Goal: Find specific page/section: Find specific page/section

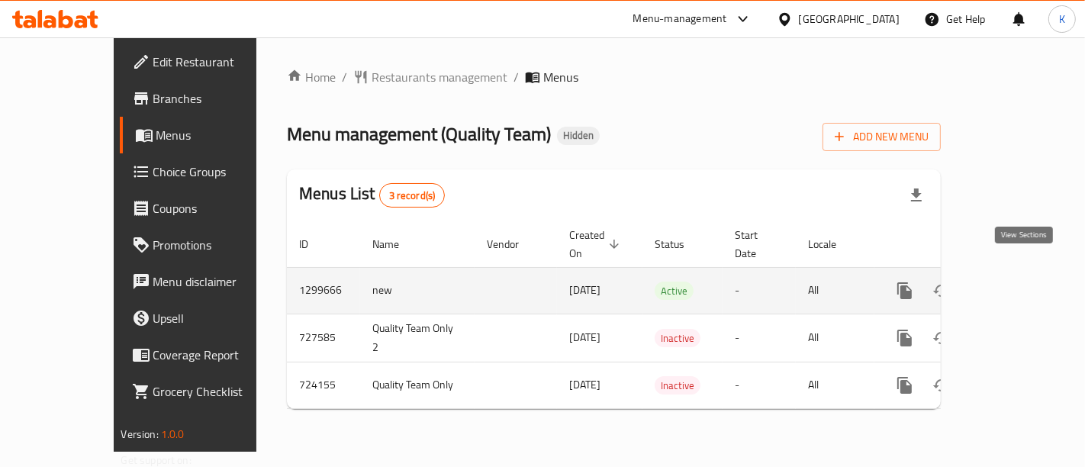
click at [1033, 272] on link "enhanced table" at bounding box center [1014, 290] width 37 height 37
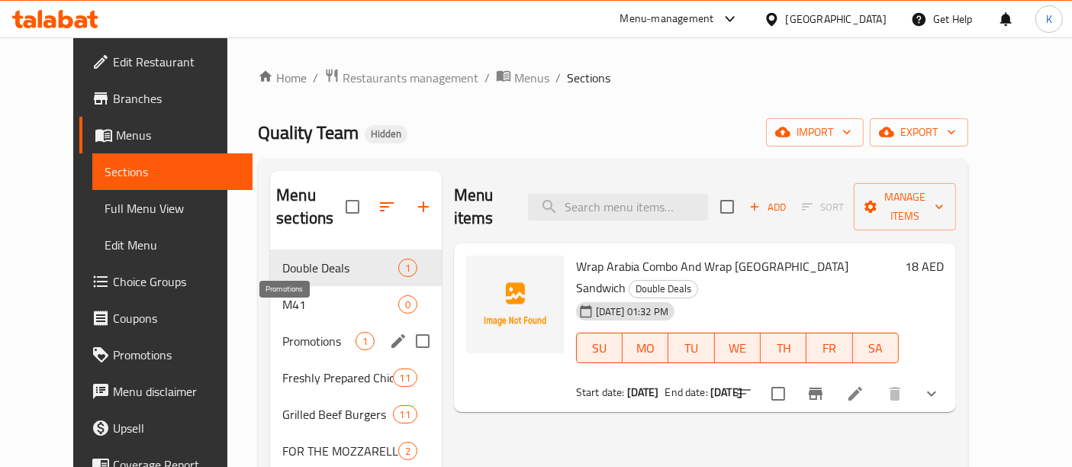
click at [282, 332] on span "Promotions" at bounding box center [318, 341] width 73 height 18
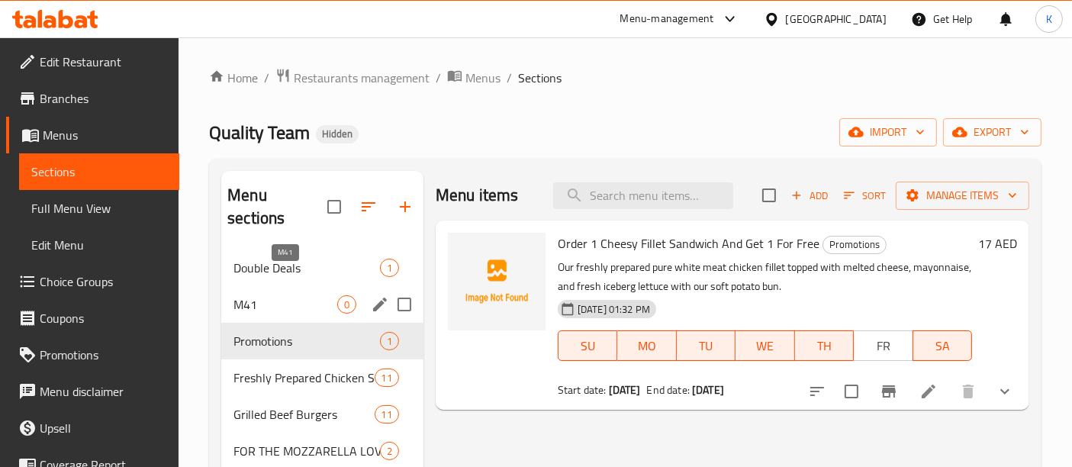
click at [294, 295] on span "M41" at bounding box center [285, 304] width 104 height 18
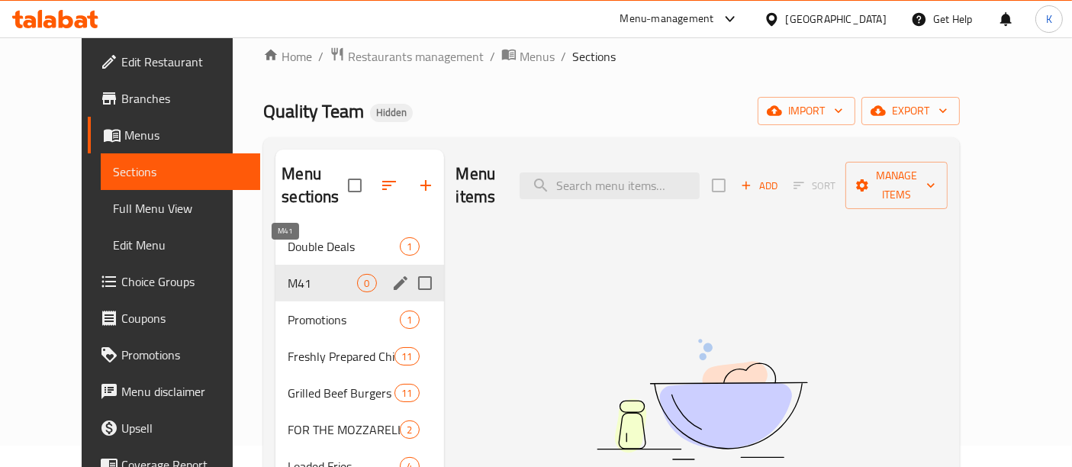
scroll to position [169, 0]
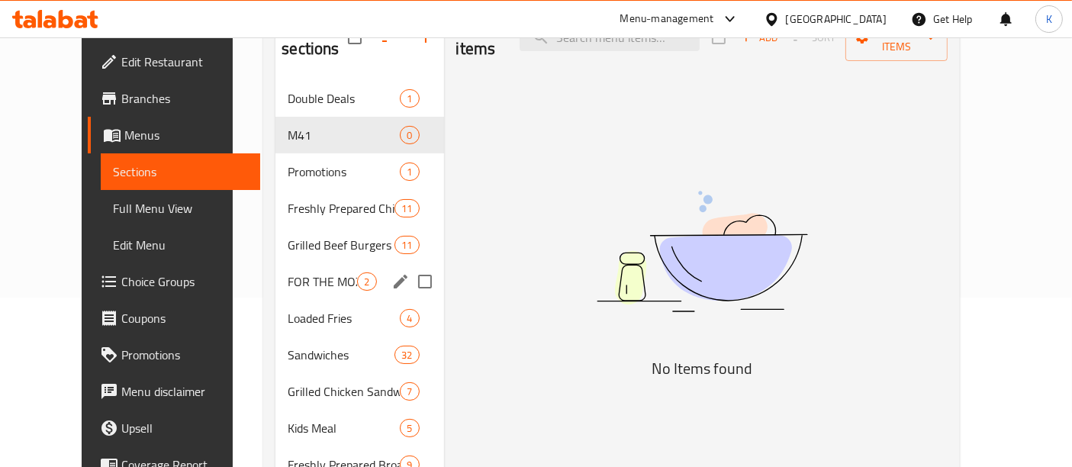
click at [296, 274] on div "FOR THE MOZZARELLA LOVERS 2" at bounding box center [359, 281] width 168 height 37
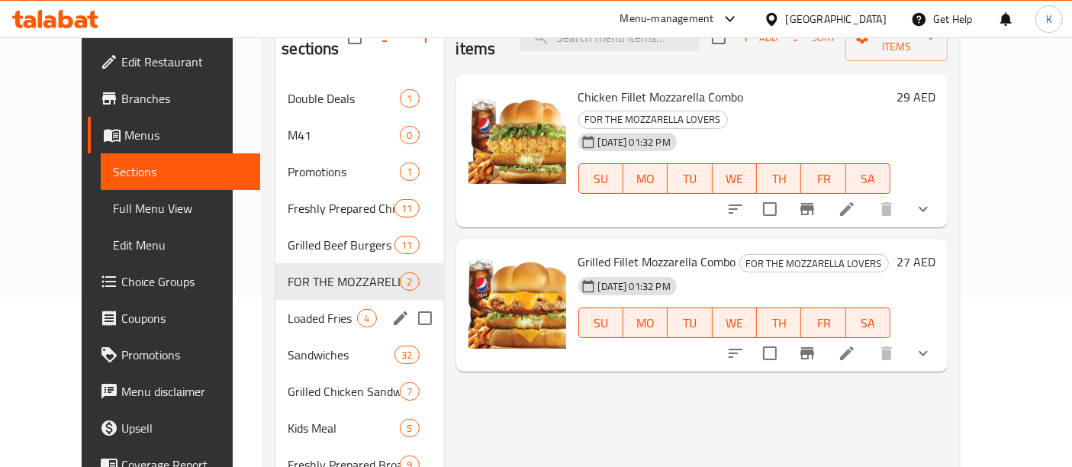
click at [288, 309] on span "Loaded Fries" at bounding box center [322, 318] width 69 height 18
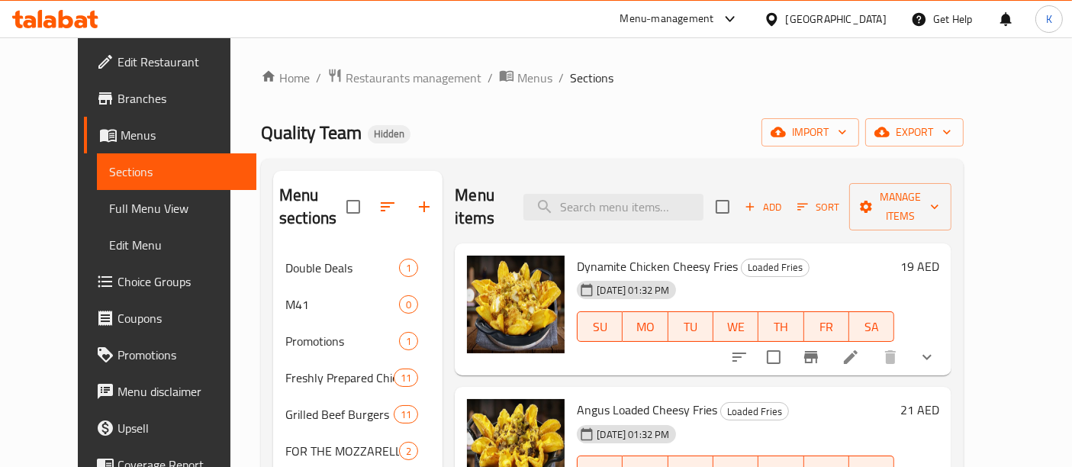
click at [642, 121] on div "Quality Team Hidden import export" at bounding box center [612, 132] width 703 height 28
click at [261, 129] on span "Quality Team" at bounding box center [311, 132] width 101 height 34
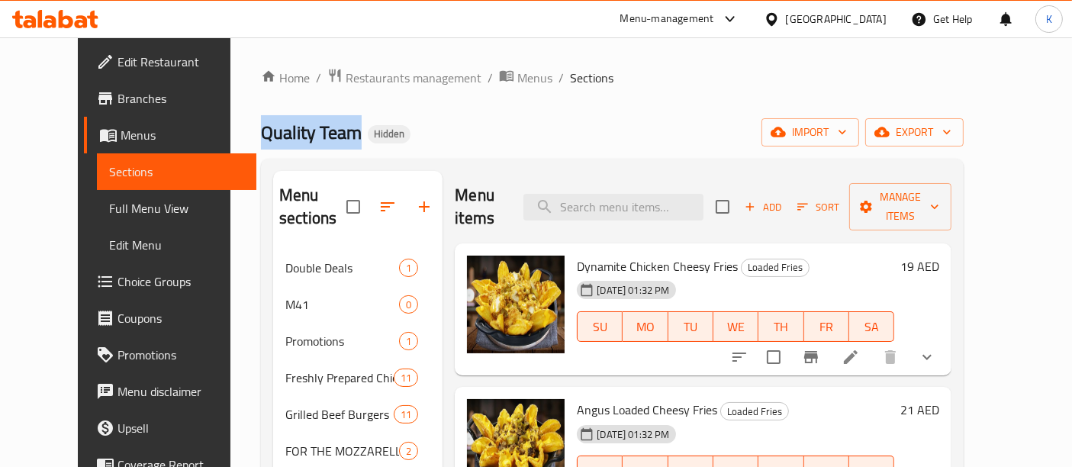
copy span "Quality Team"
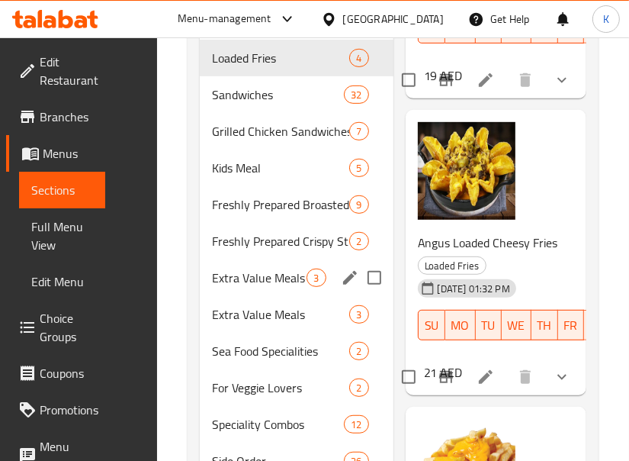
scroll to position [430, 0]
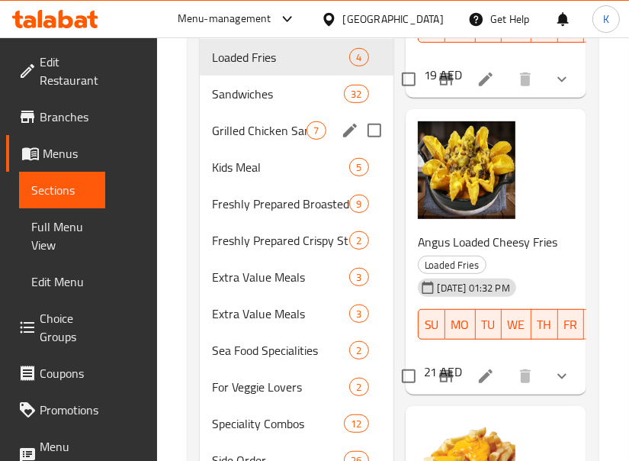
click at [294, 124] on span "Grilled Chicken Sandwiches" at bounding box center [259, 130] width 95 height 18
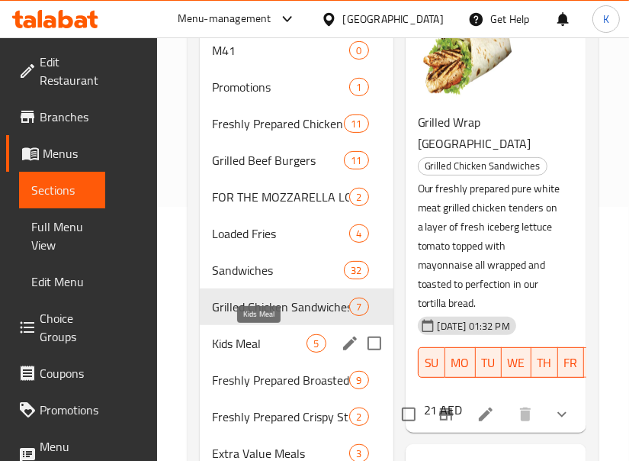
scroll to position [339, 0]
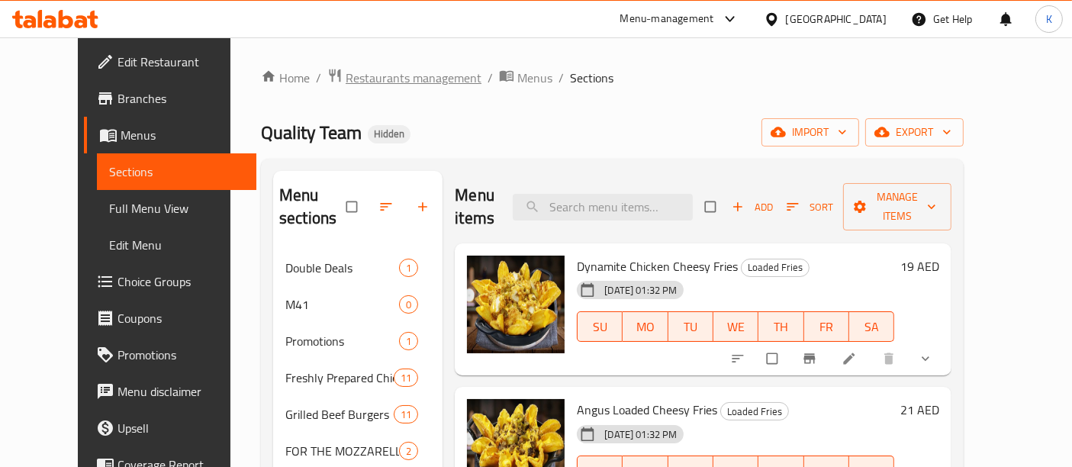
click at [387, 77] on span "Restaurants management" at bounding box center [414, 78] width 136 height 18
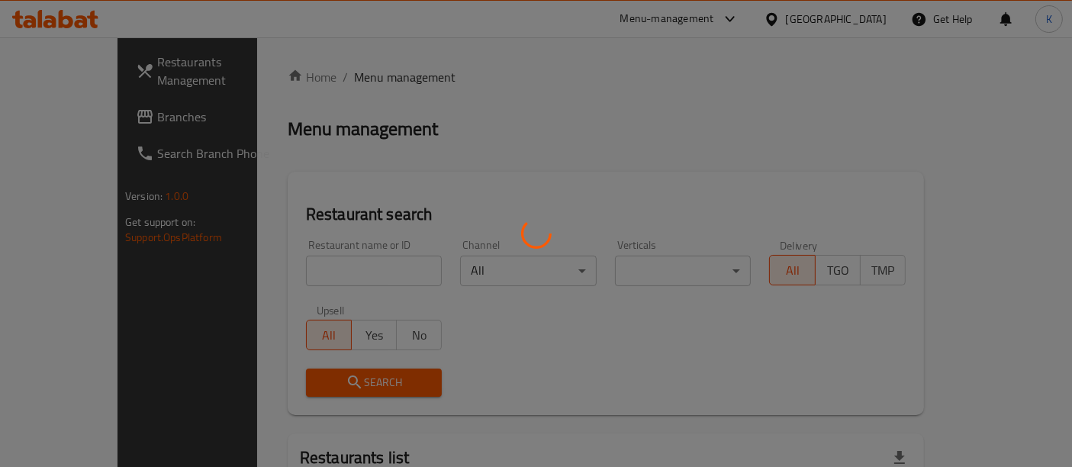
click at [324, 269] on div at bounding box center [536, 233] width 1072 height 467
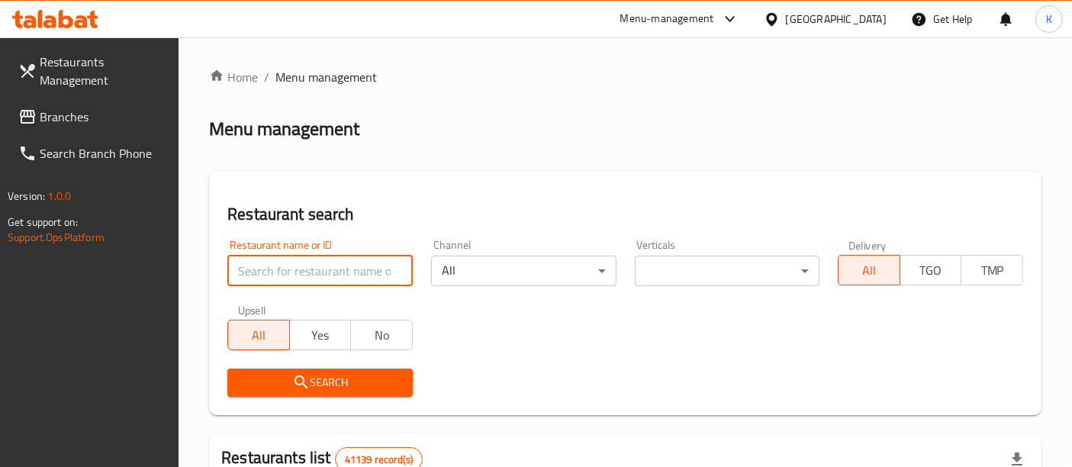
click at [348, 279] on input "search" at bounding box center [319, 271] width 185 height 31
paste input "Quality Team"
type input "Quality Team"
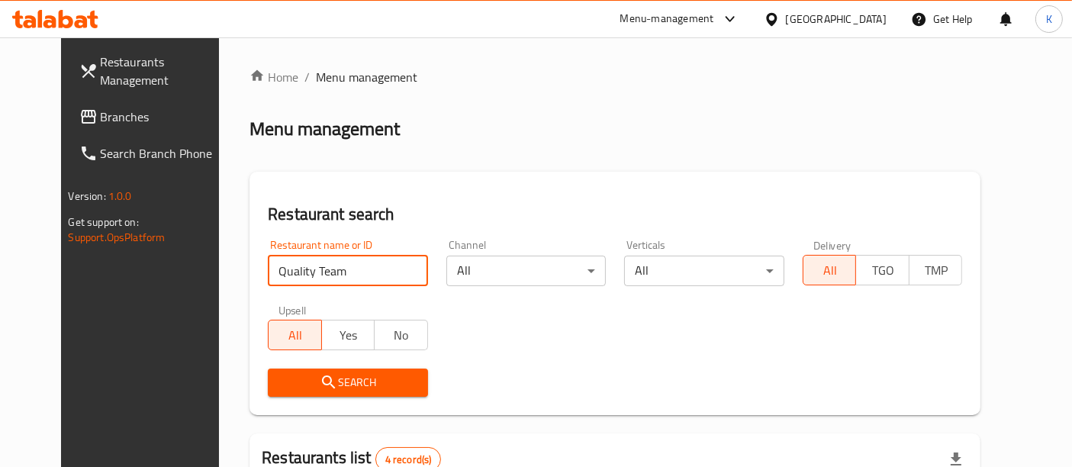
scroll to position [362, 0]
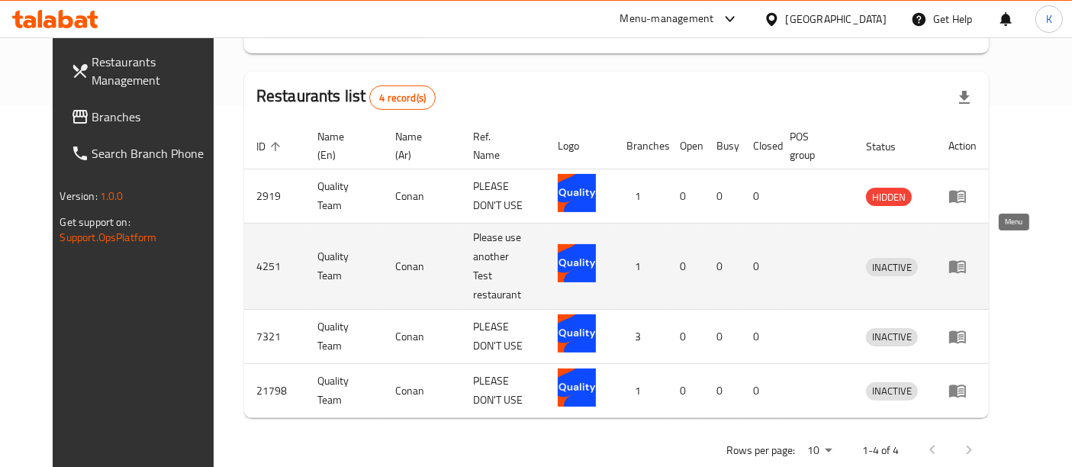
click at [967, 257] on icon "enhanced table" at bounding box center [957, 266] width 18 height 18
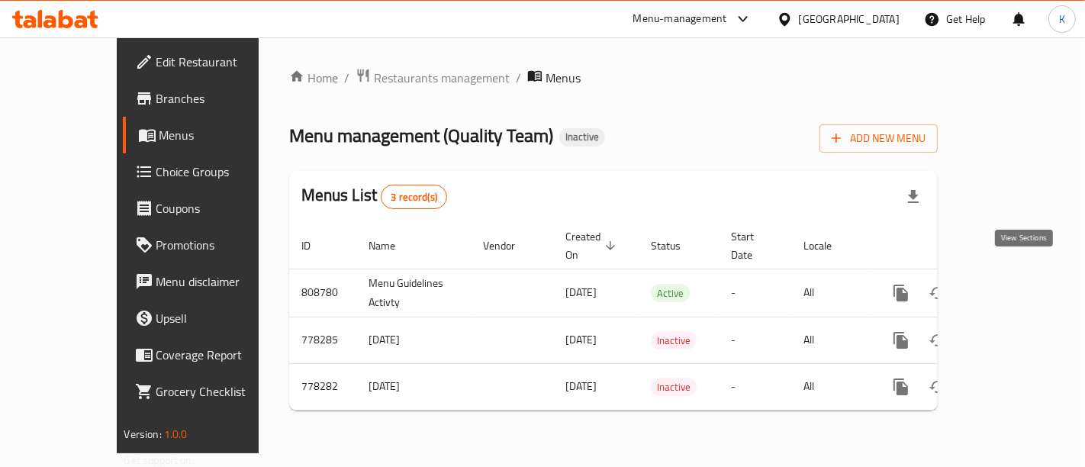
drag, startPoint x: 1025, startPoint y: 281, endPoint x: 694, endPoint y: 216, distance: 337.4
click at [694, 216] on div "Menus List 3 record(s)" at bounding box center [613, 197] width 649 height 52
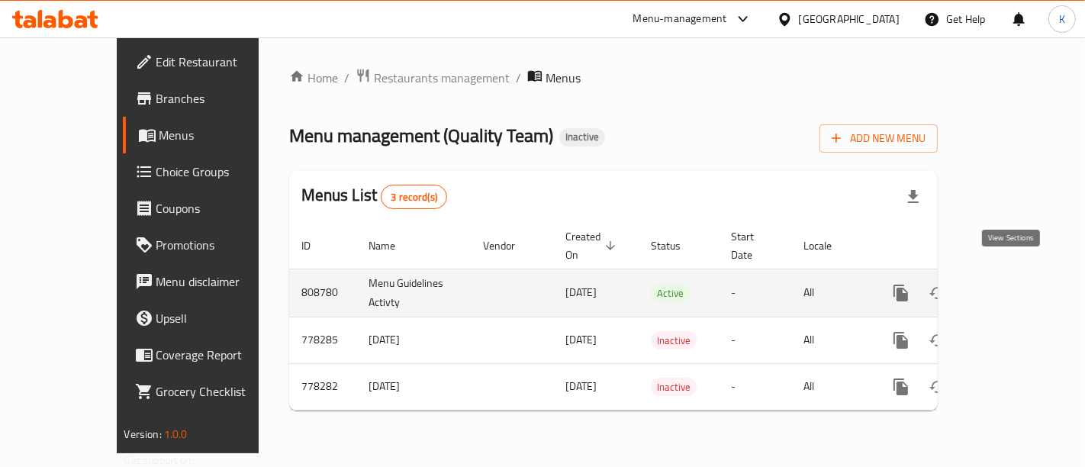
click at [1020, 284] on icon "enhanced table" at bounding box center [1011, 293] width 18 height 18
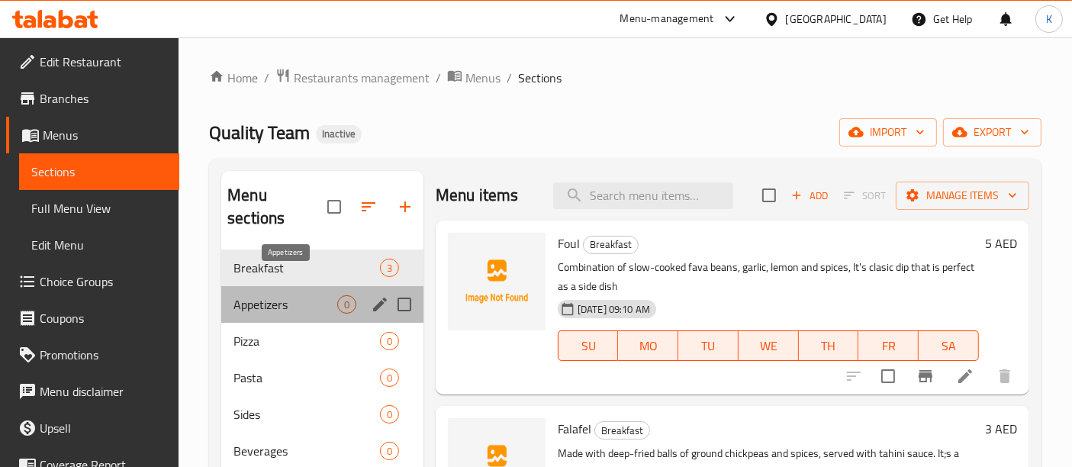
click at [282, 295] on span "Appetizers" at bounding box center [285, 304] width 104 height 18
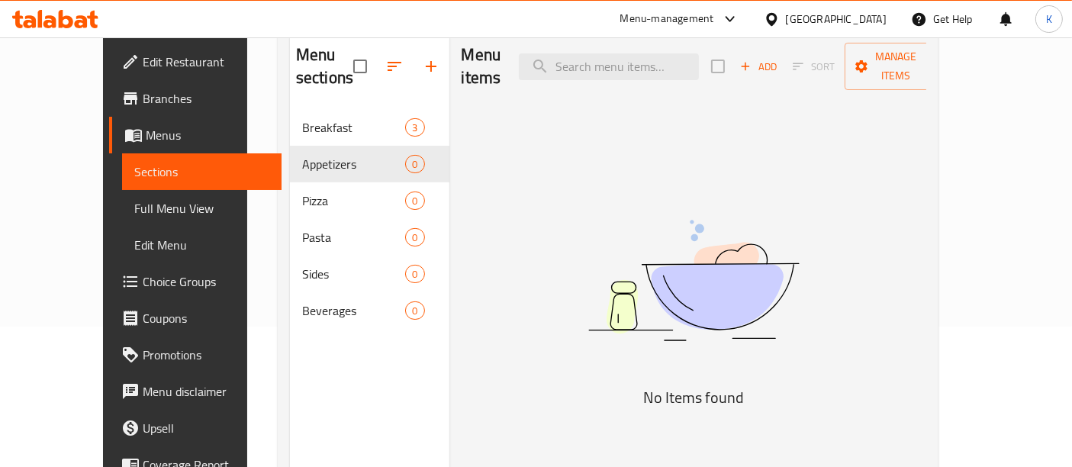
scroll to position [142, 0]
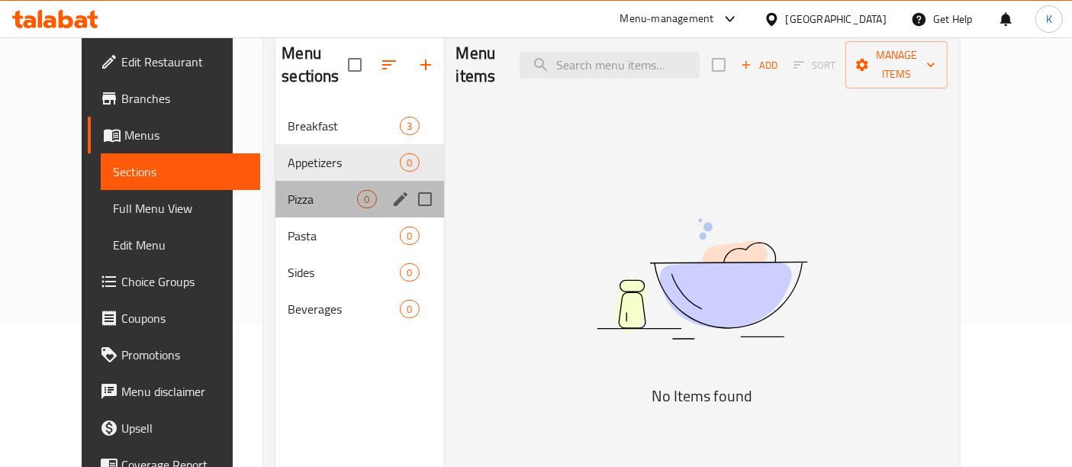
click at [275, 192] on div "Pizza 0" at bounding box center [359, 199] width 168 height 37
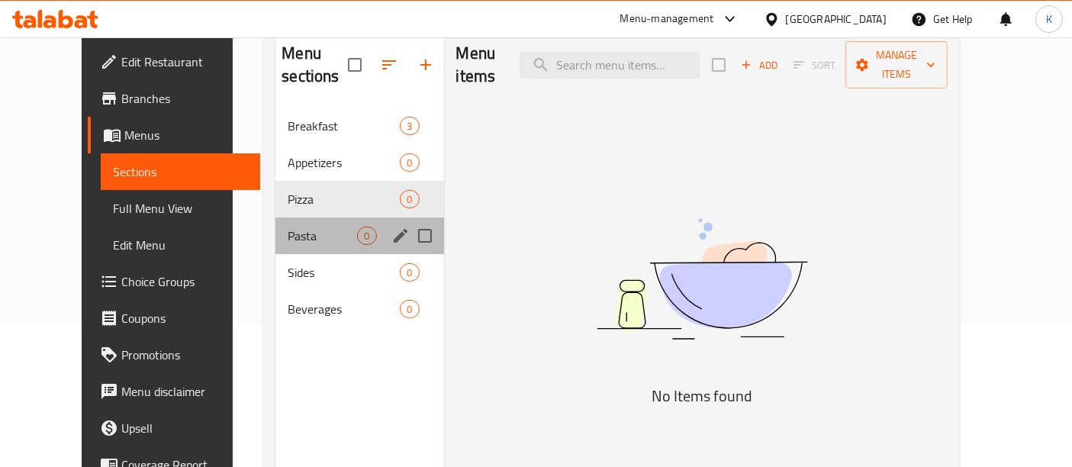
click at [275, 224] on div "Pasta 0" at bounding box center [359, 235] width 168 height 37
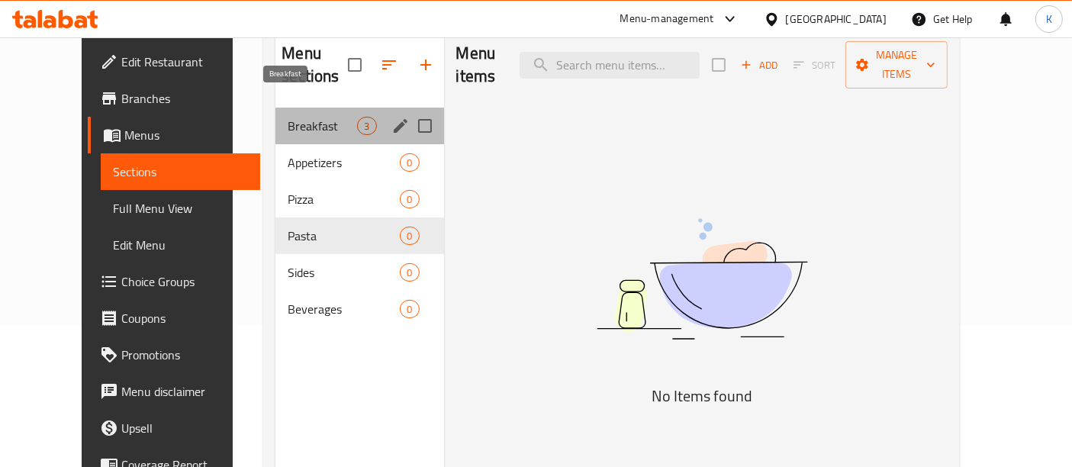
click at [295, 117] on span "Breakfast" at bounding box center [322, 126] width 69 height 18
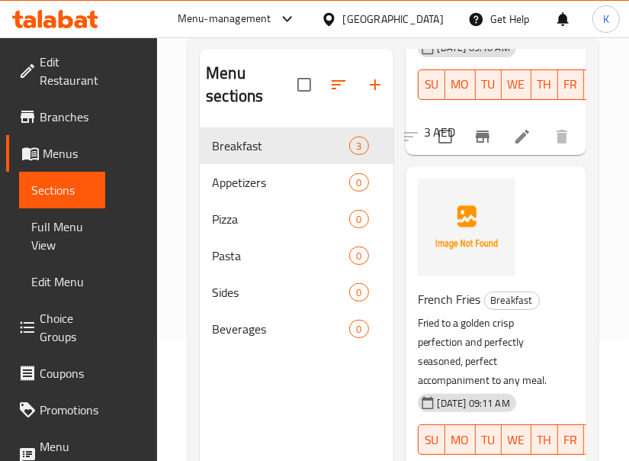
scroll to position [305, 0]
